Goal: Task Accomplishment & Management: Manage account settings

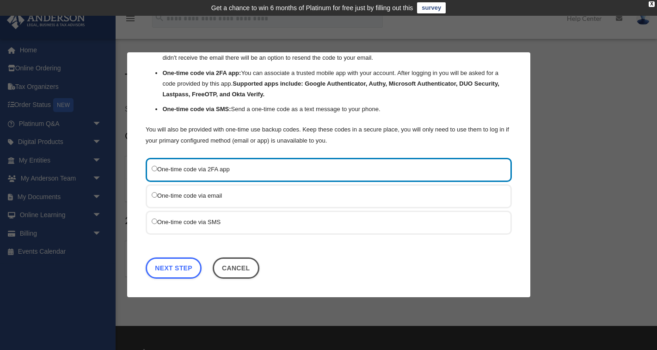
scroll to position [62, 0]
click at [183, 269] on link "Next Step" at bounding box center [174, 268] width 56 height 21
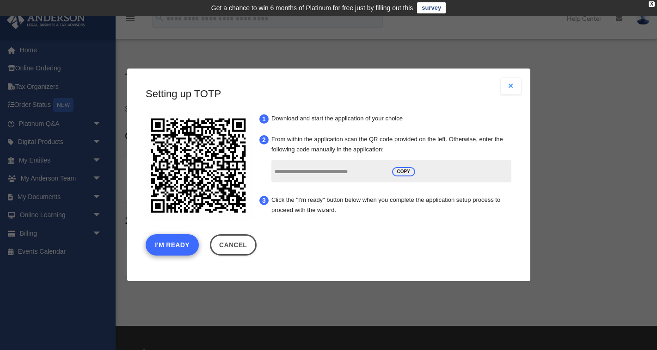
click at [176, 247] on button "I'm Ready" at bounding box center [172, 245] width 53 height 21
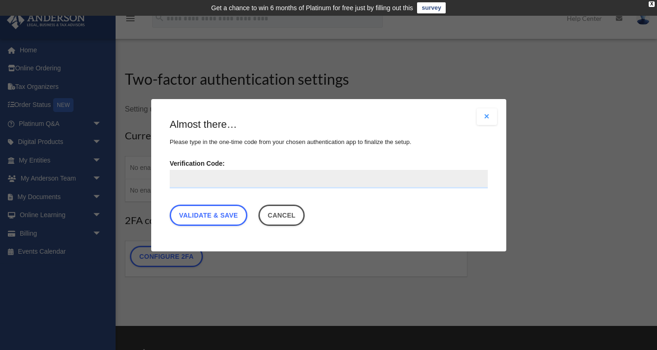
click at [226, 185] on input "Verification Code:" at bounding box center [329, 178] width 318 height 19
type input "******"
click at [223, 216] on link "Validate & Save" at bounding box center [209, 214] width 78 height 21
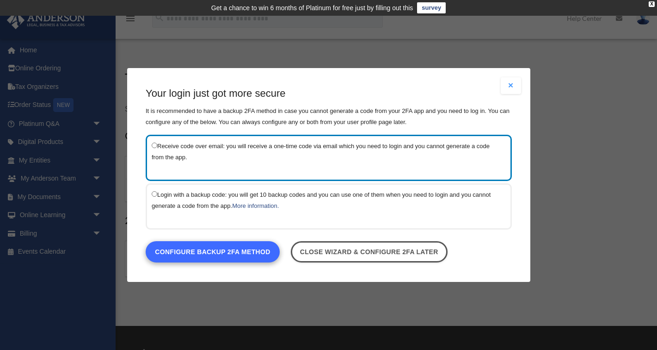
click at [234, 256] on link "Configure backup 2FA method" at bounding box center [213, 251] width 134 height 21
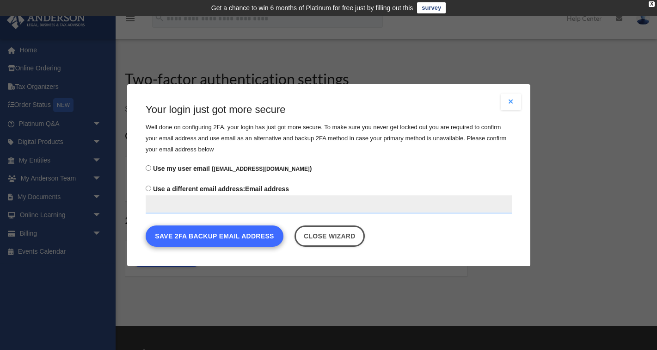
click at [233, 236] on button "Save 2FA backup email address" at bounding box center [215, 235] width 138 height 21
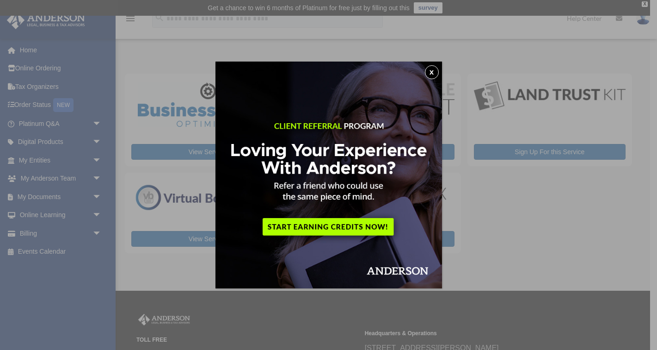
click at [430, 73] on button "x" at bounding box center [432, 72] width 14 height 14
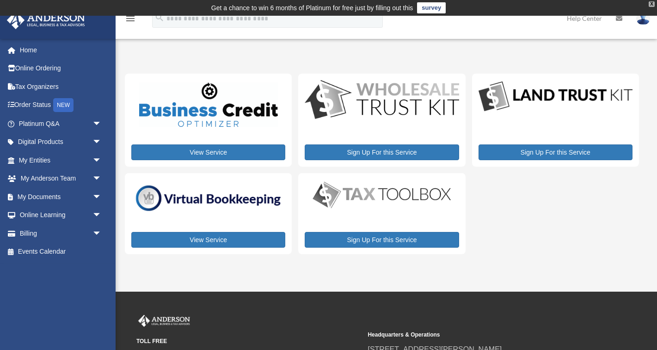
click at [649, 4] on div "X" at bounding box center [652, 4] width 6 height 6
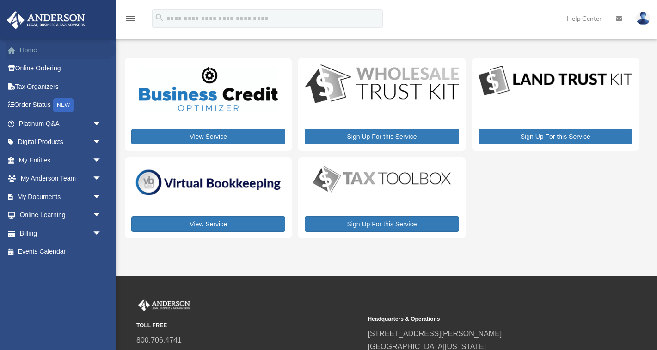
click at [30, 49] on link "Home" at bounding box center [60, 50] width 109 height 19
click at [37, 159] on link "My Entities arrow_drop_down" at bounding box center [60, 160] width 109 height 19
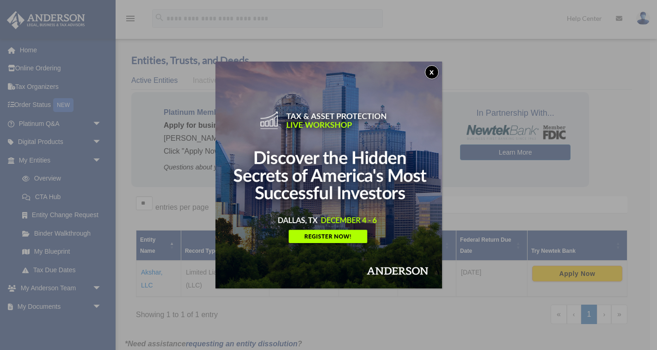
click at [434, 72] on button "x" at bounding box center [432, 72] width 14 height 14
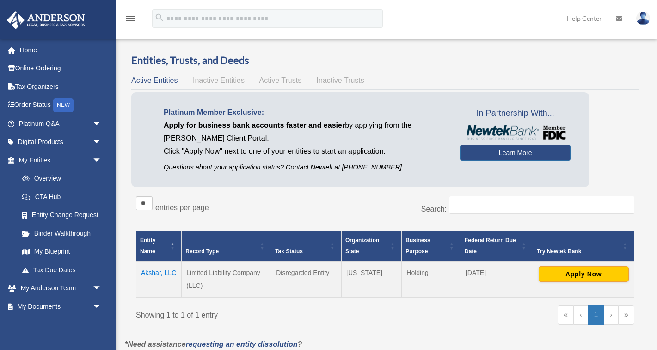
click at [477, 0] on div "menu search Site Menu add [EMAIL_ADDRESS][DOMAIN_NAME] My Profile Reset Passwor…" at bounding box center [328, 19] width 657 height 38
